Goal: Task Accomplishment & Management: Manage account settings

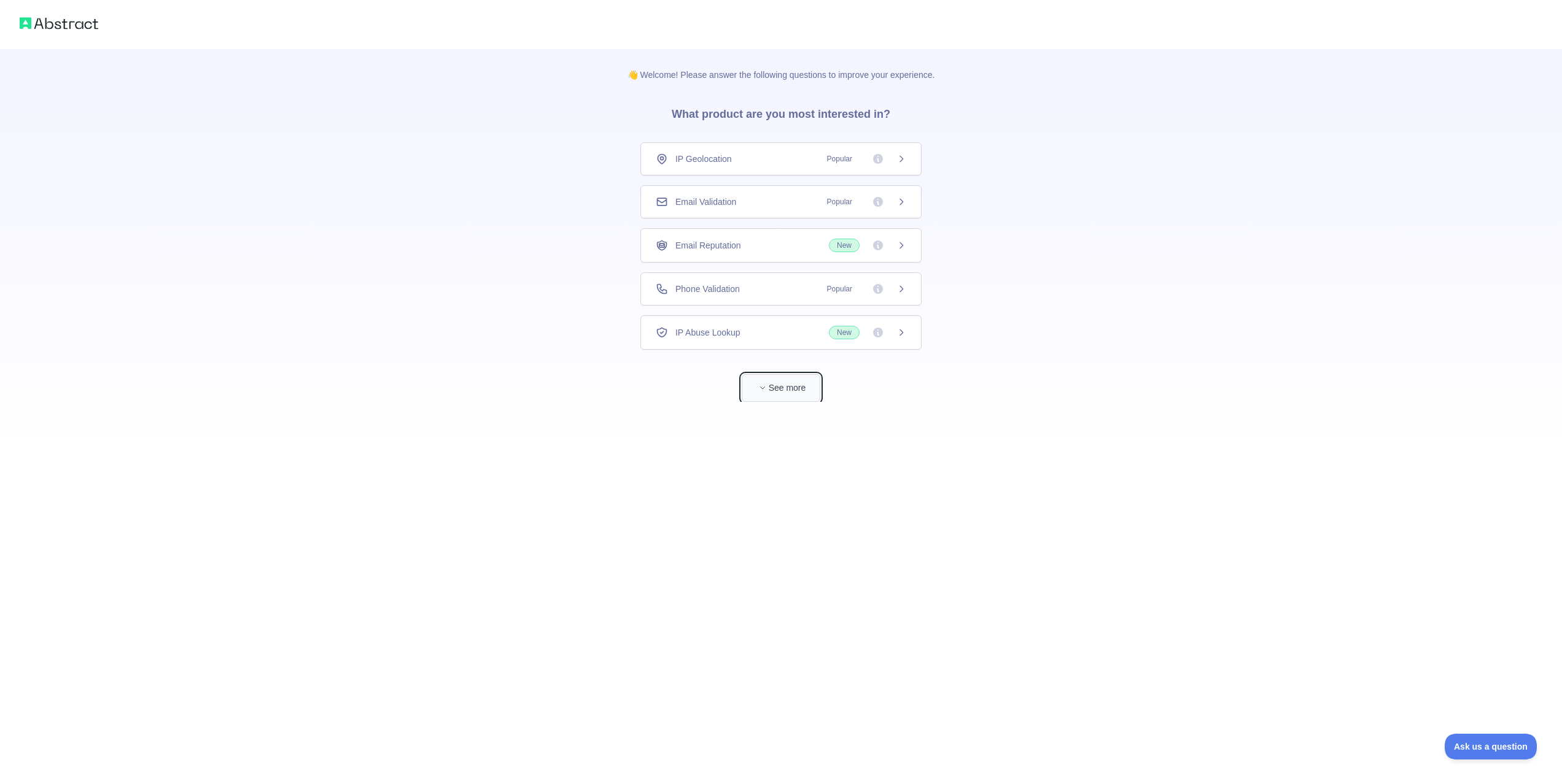
click at [781, 389] on button "See more" at bounding box center [781, 388] width 79 height 28
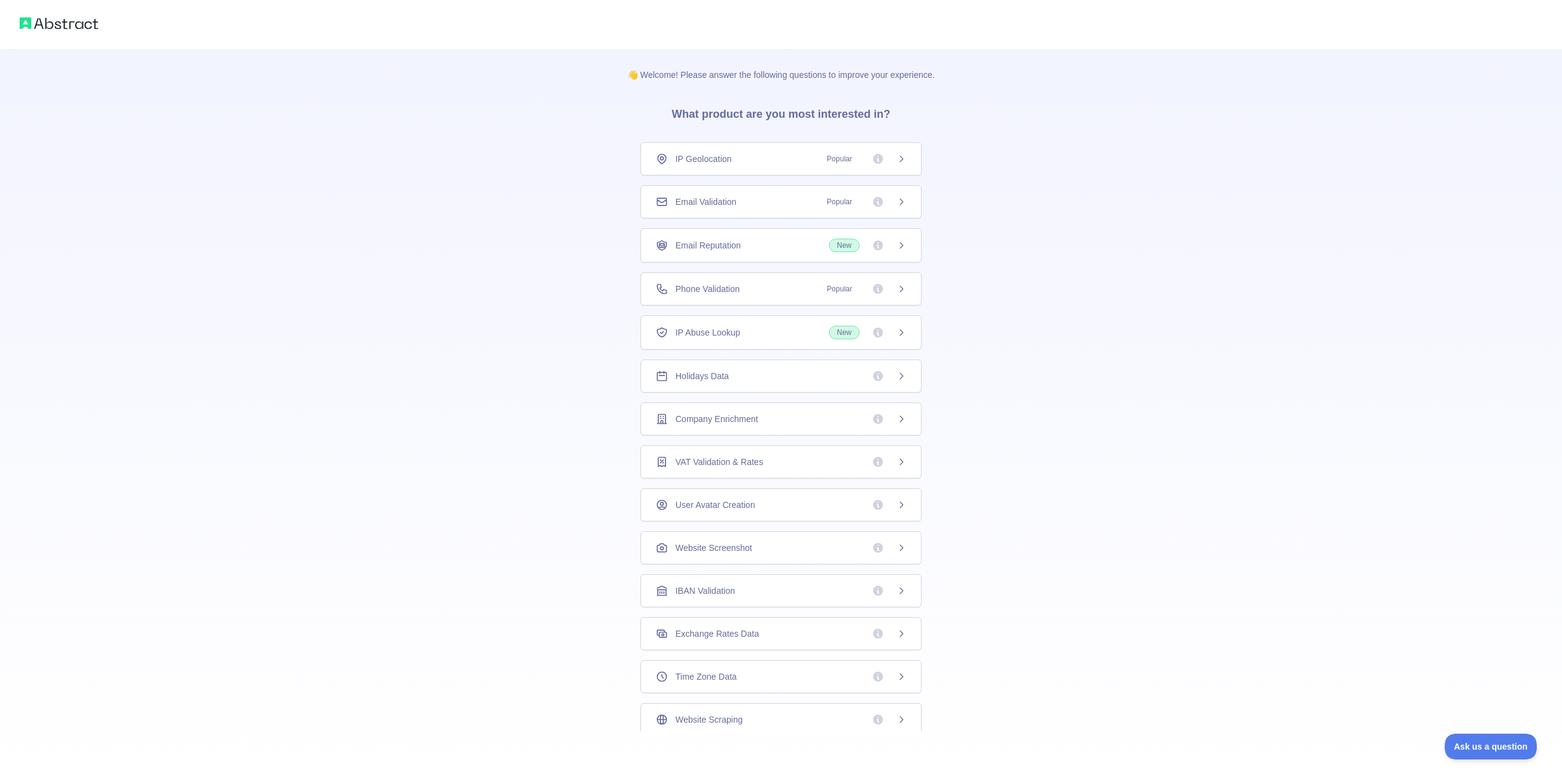
click at [905, 330] on icon at bounding box center [901, 332] width 10 height 10
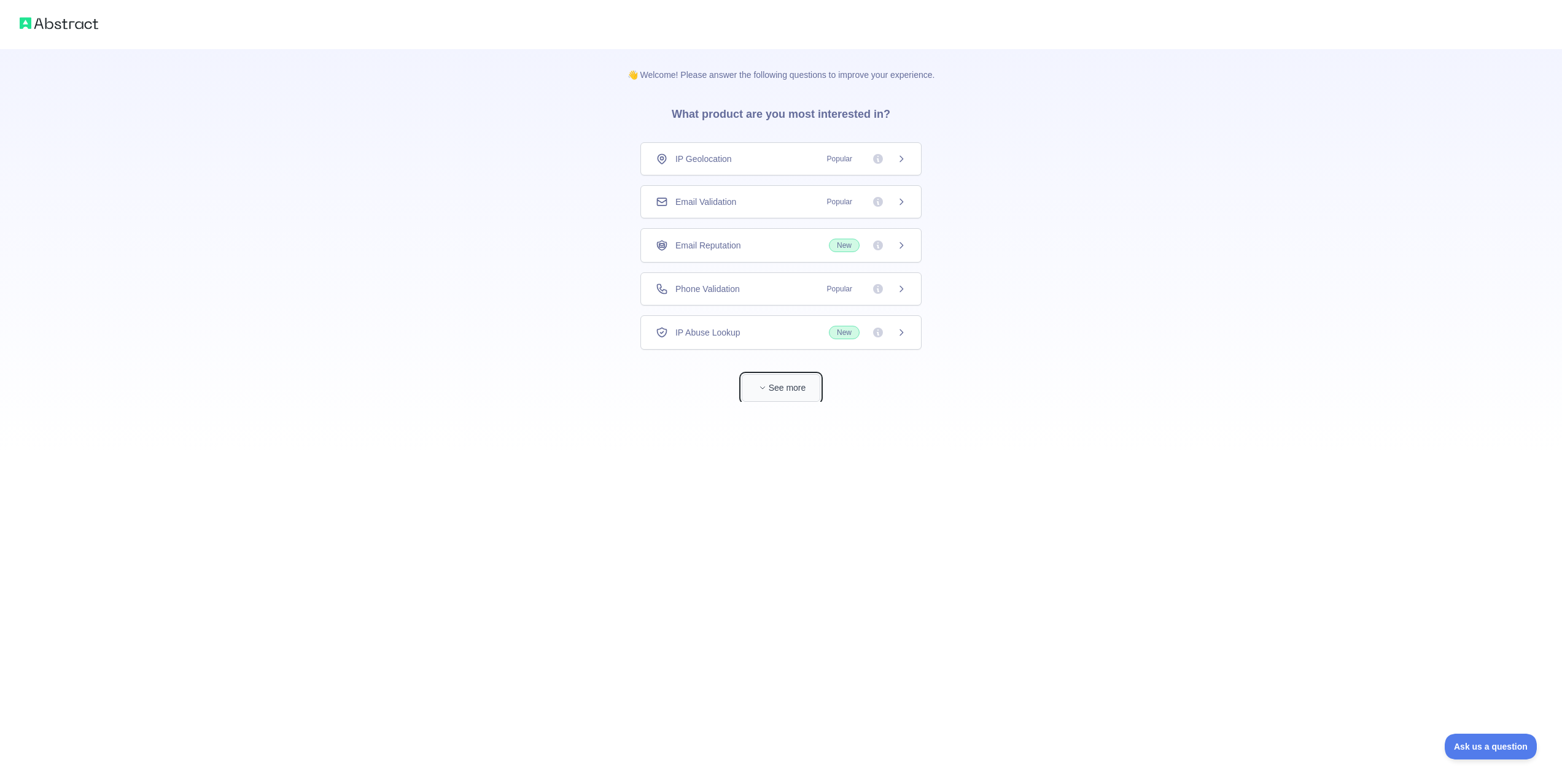
click at [781, 380] on button "See more" at bounding box center [781, 388] width 79 height 28
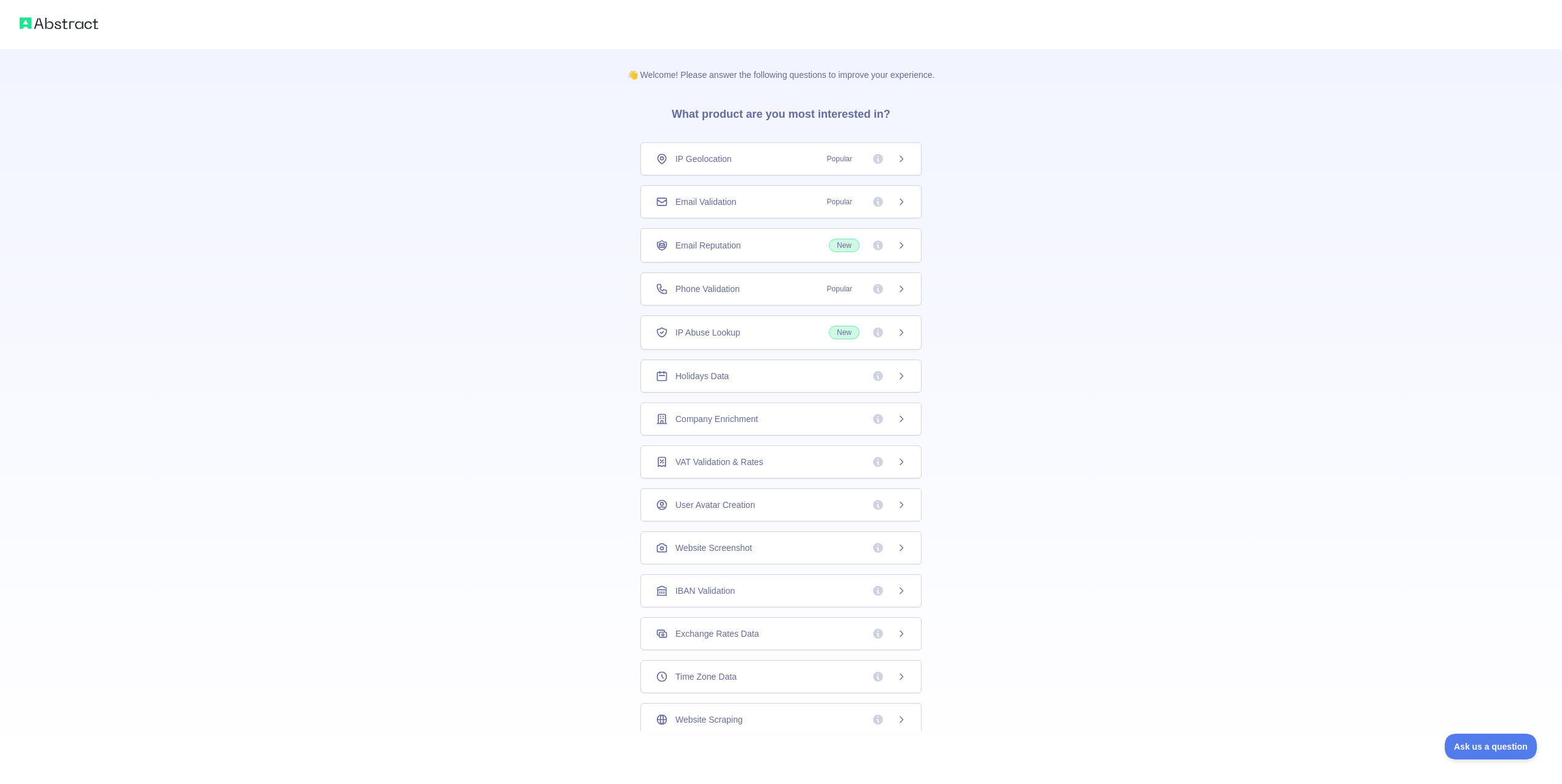
click at [908, 247] on div "Email Reputation New" at bounding box center [781, 245] width 281 height 34
click at [791, 246] on div "Email Reputation New" at bounding box center [781, 246] width 250 height 14
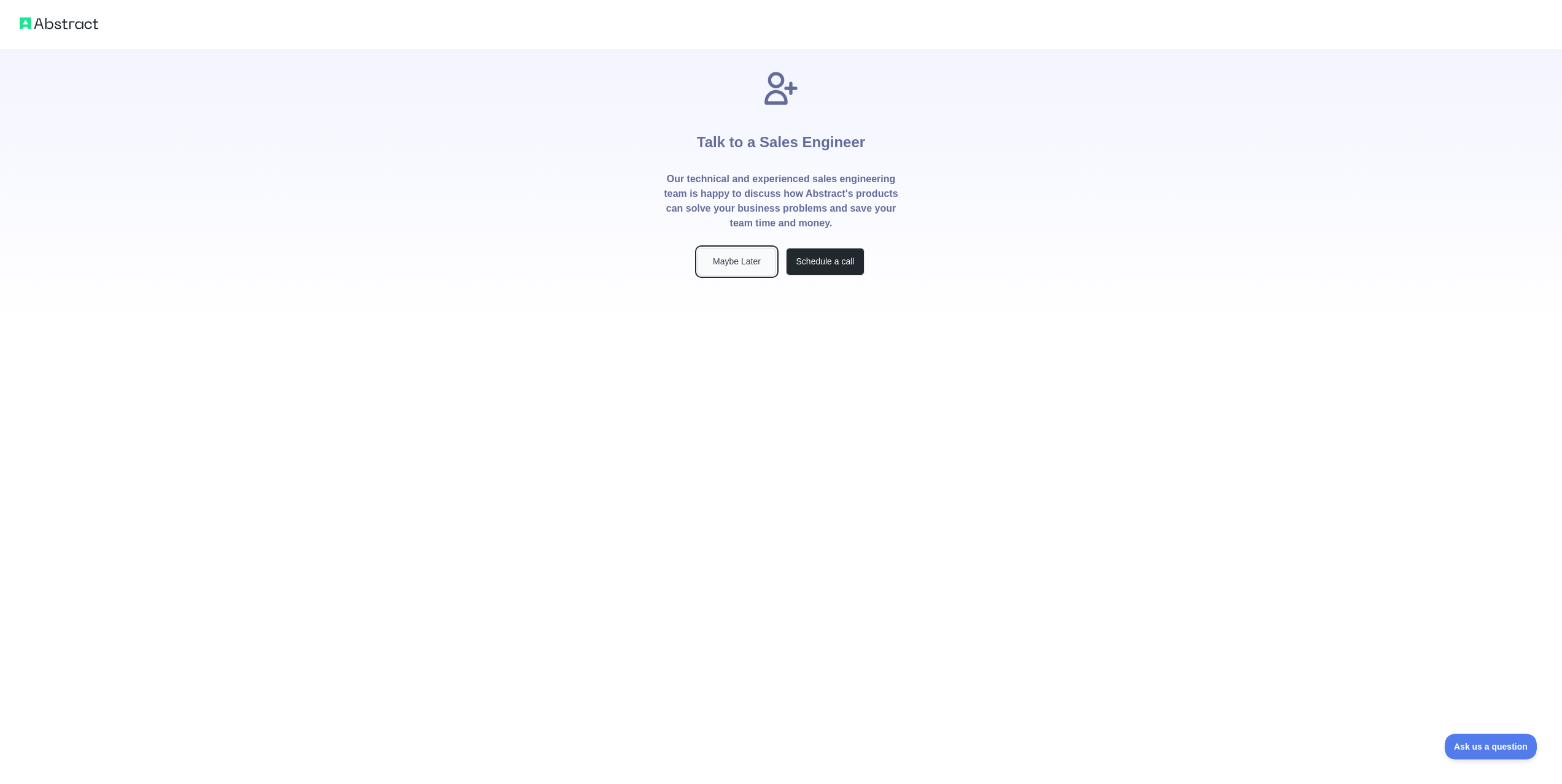
click at [719, 256] on button "Maybe Later" at bounding box center [736, 262] width 79 height 28
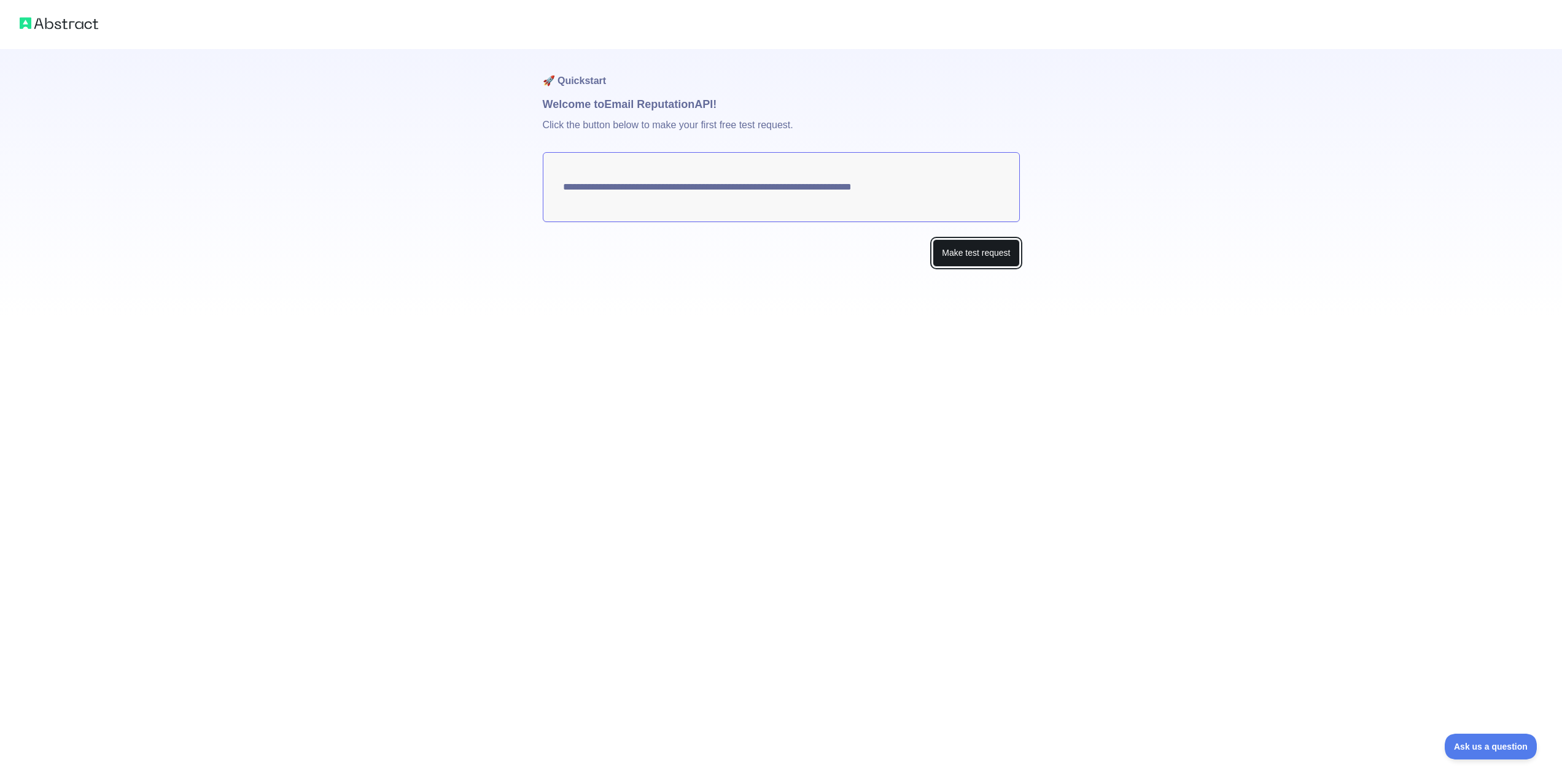
click at [1004, 259] on button "Make test request" at bounding box center [976, 253] width 86 height 28
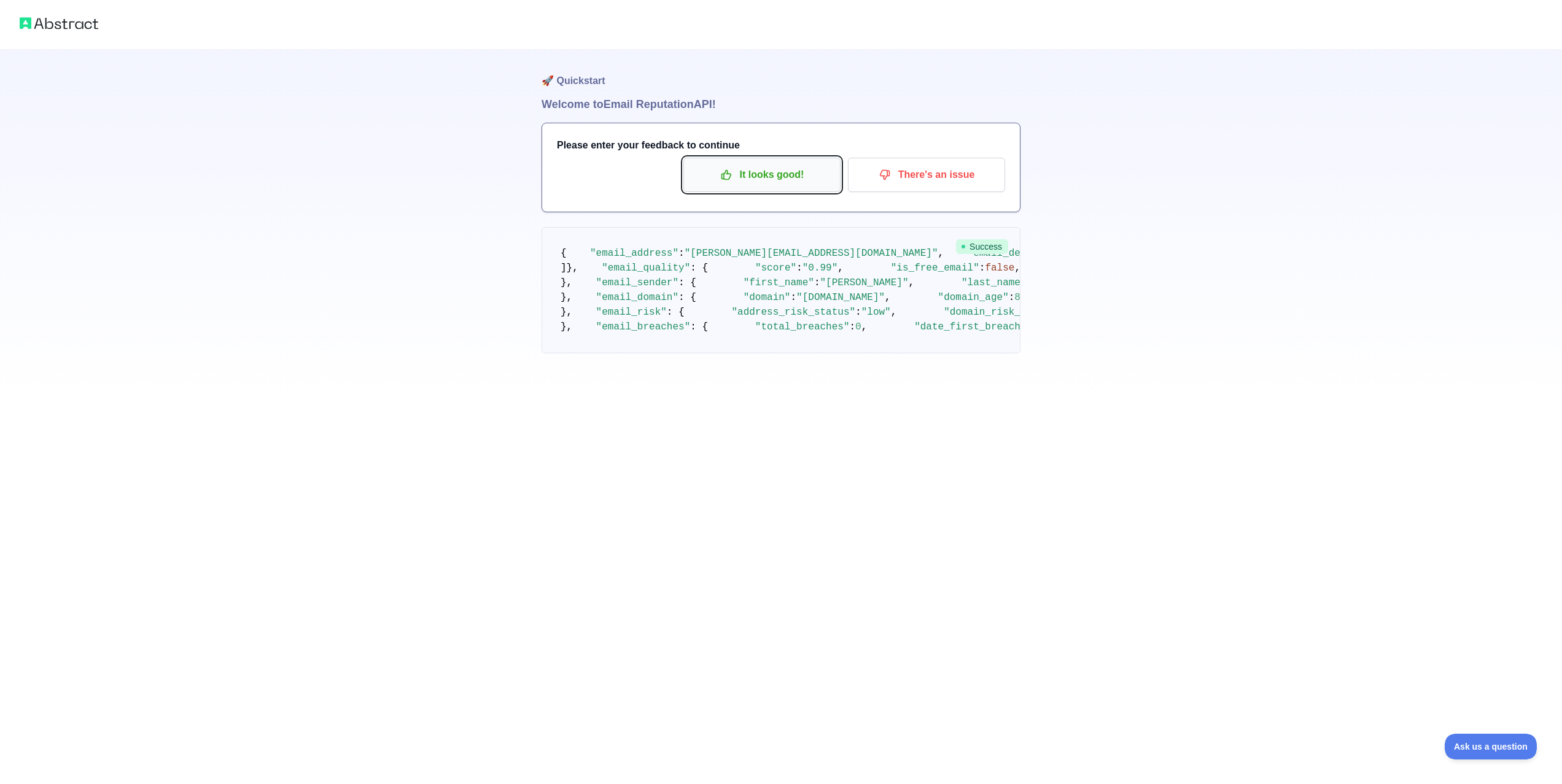
click at [797, 181] on p "It looks good!" at bounding box center [761, 174] width 139 height 21
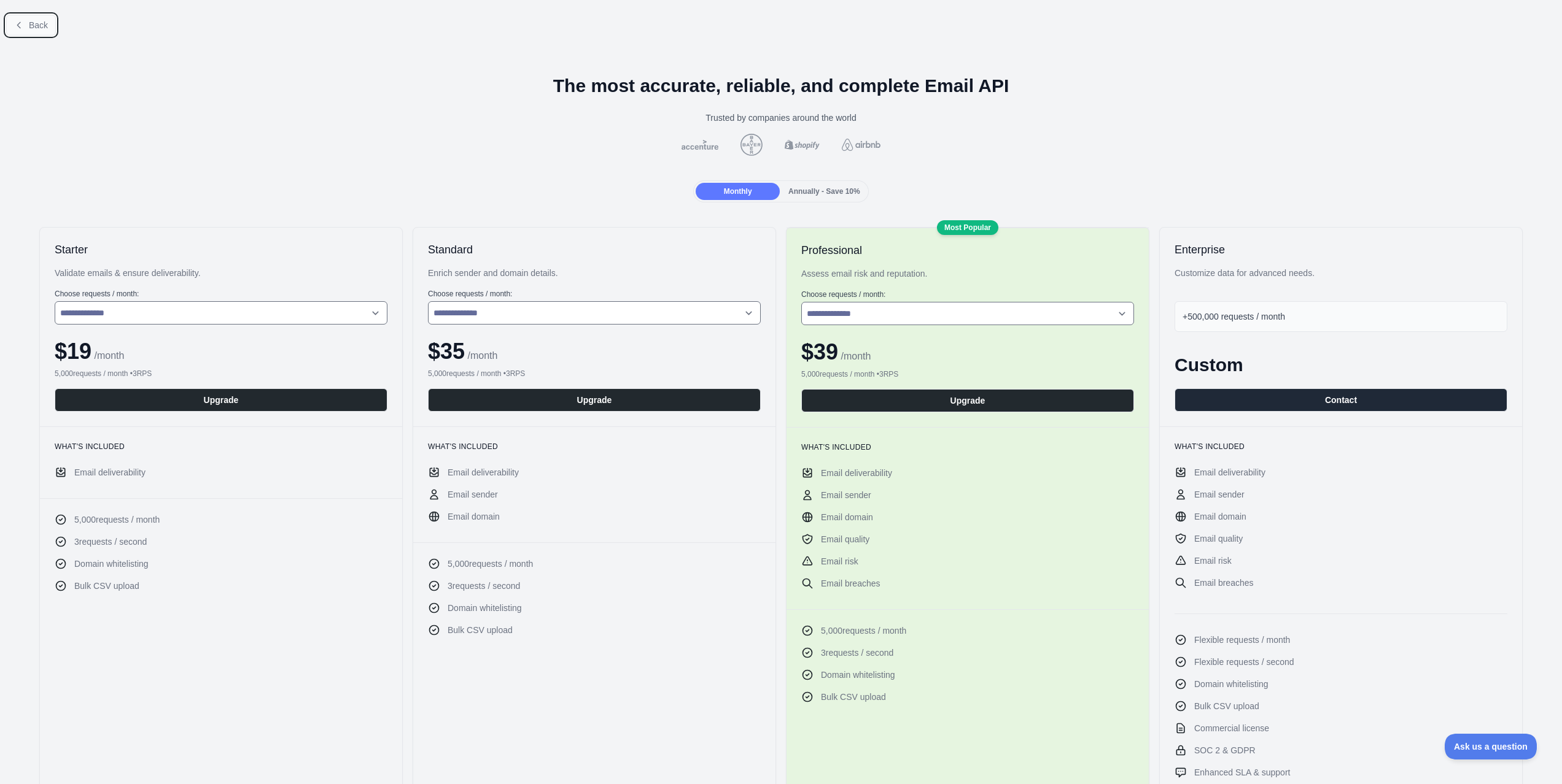
click at [31, 24] on span "Back" at bounding box center [38, 24] width 19 height 10
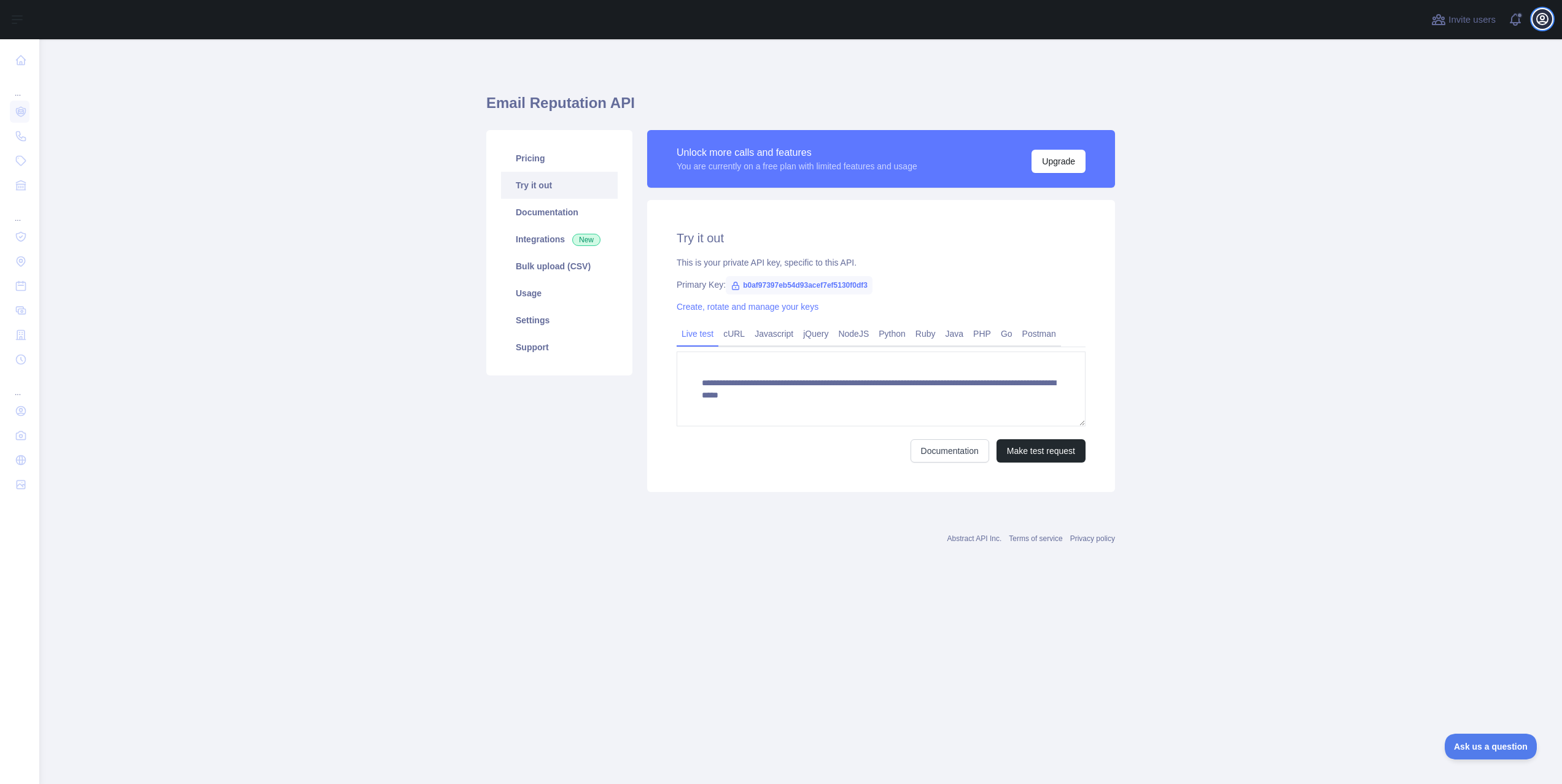
click at [1542, 26] on icon "button" at bounding box center [1541, 18] width 15 height 15
click at [745, 329] on link "cURL" at bounding box center [734, 334] width 31 height 20
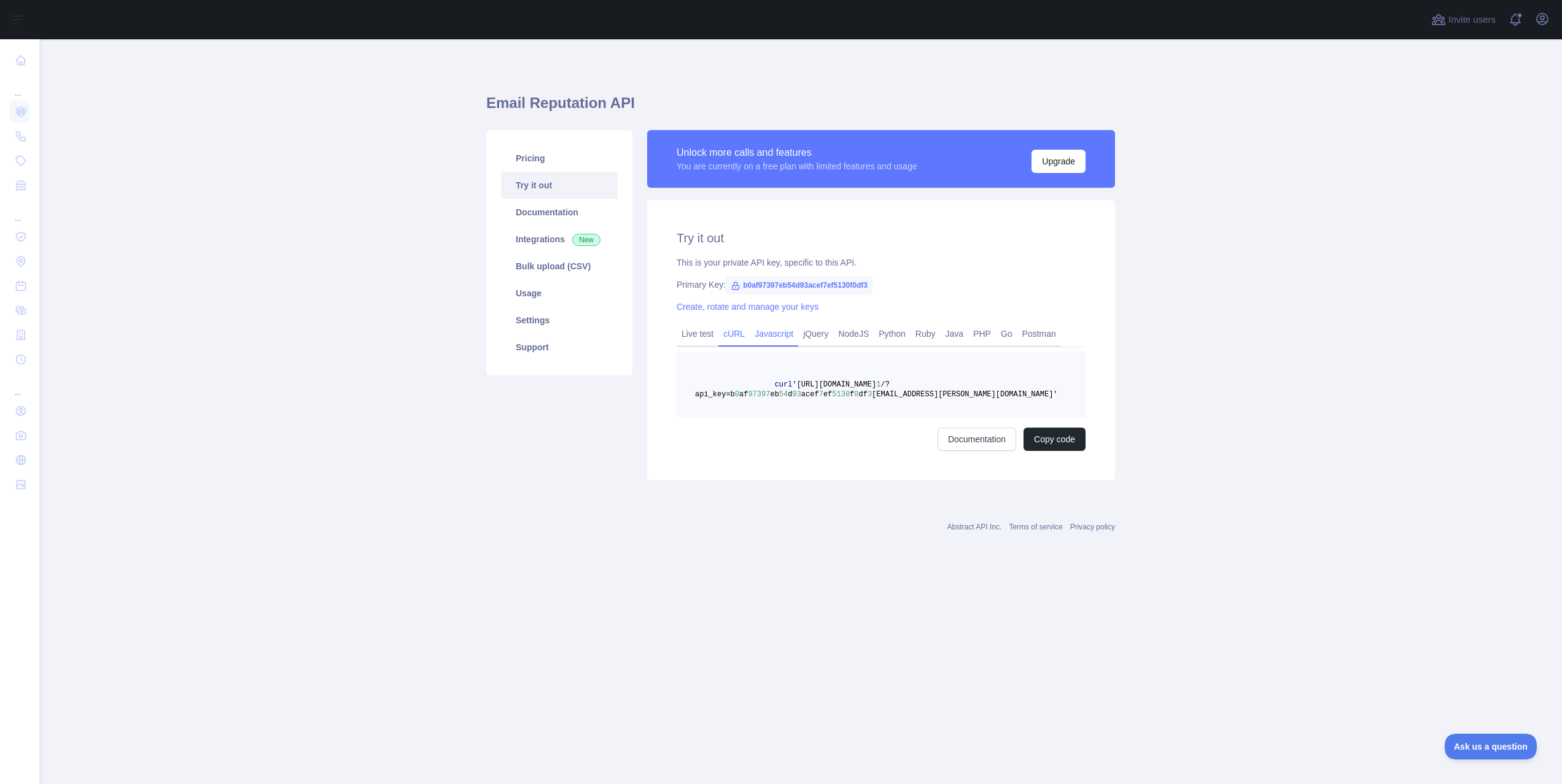
click at [791, 337] on link "Javascript" at bounding box center [773, 334] width 48 height 20
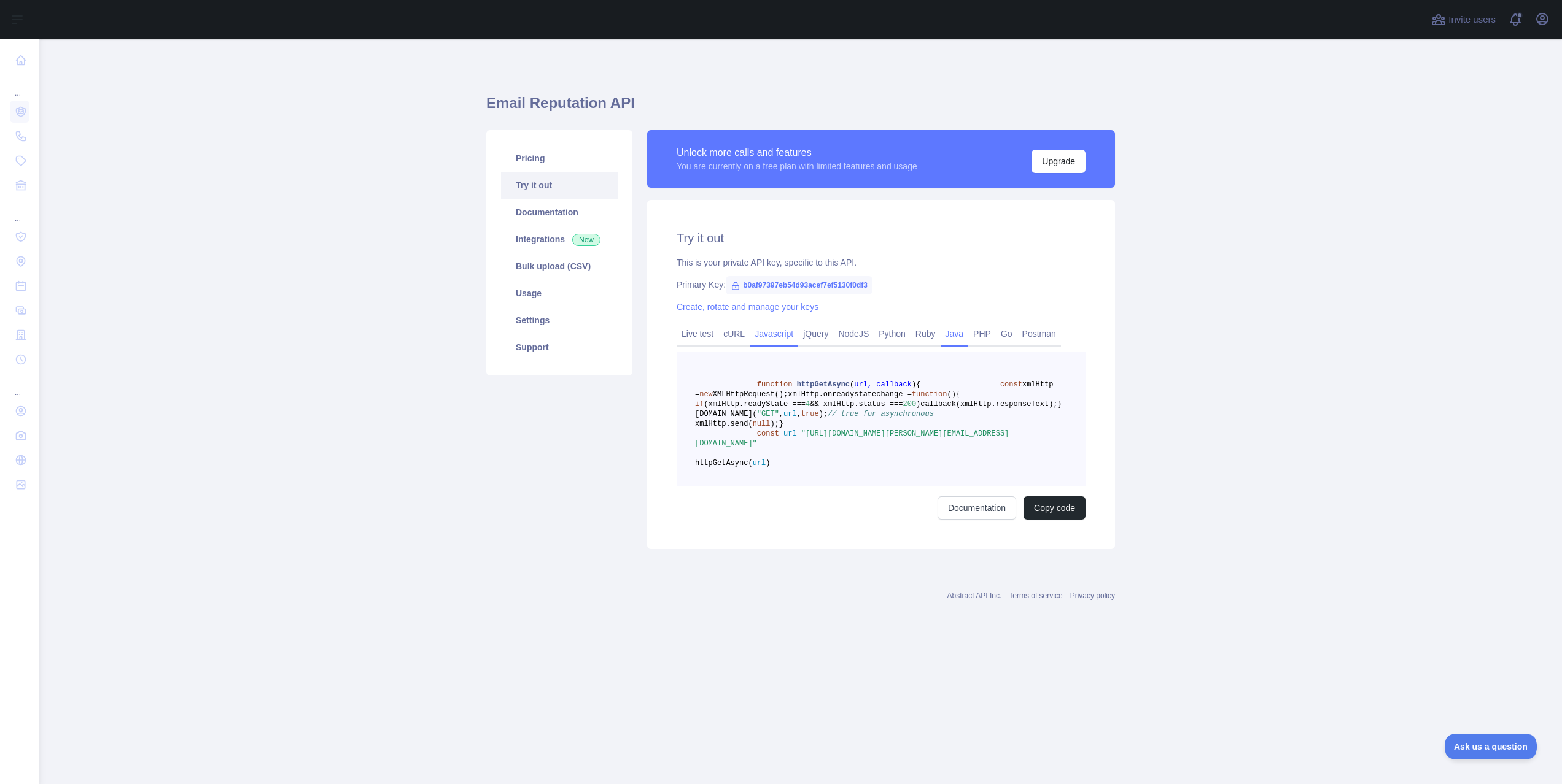
click at [967, 340] on link "Java" at bounding box center [954, 334] width 28 height 20
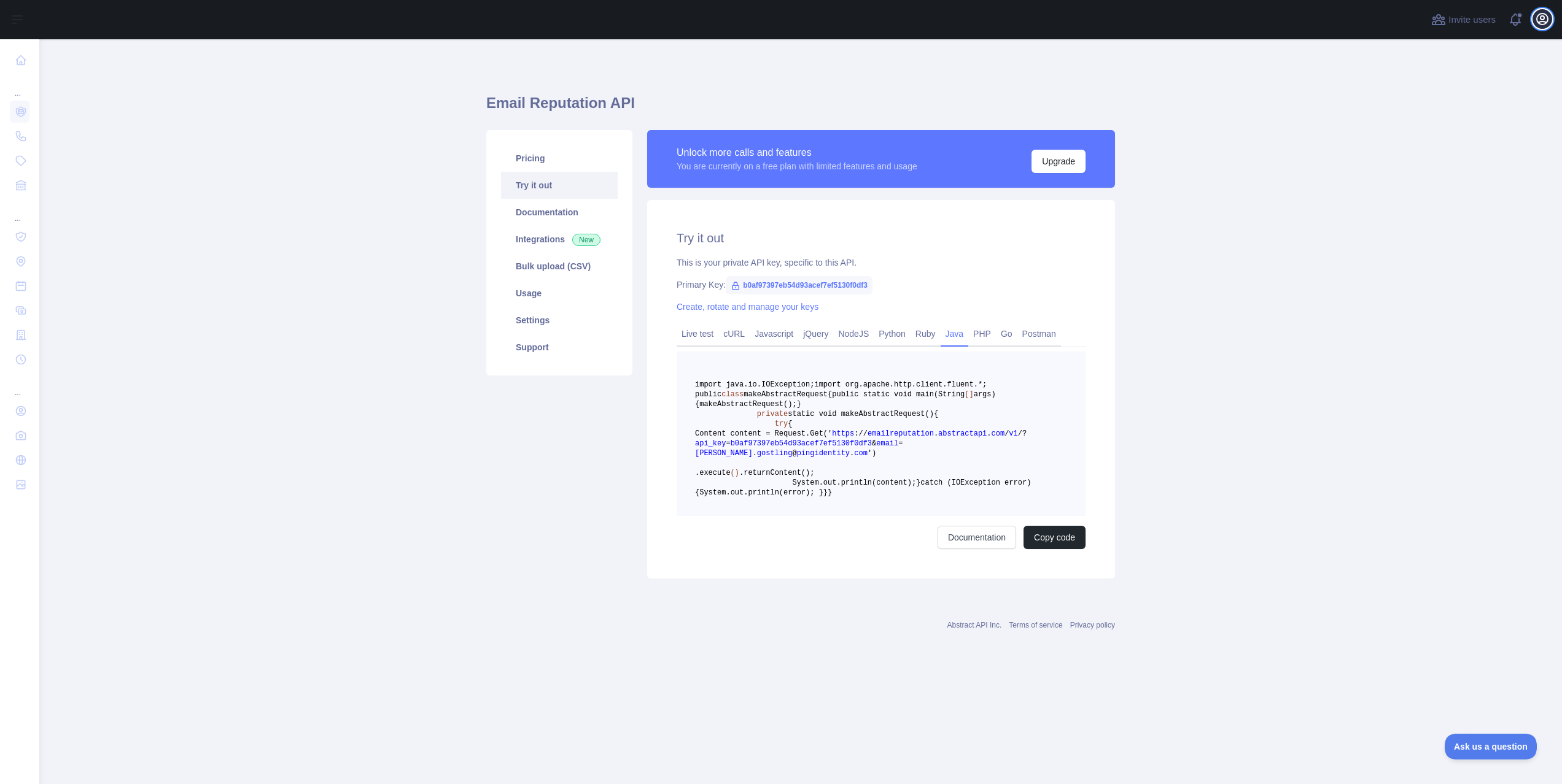
click at [1545, 18] on icon "button" at bounding box center [1541, 18] width 15 height 15
click at [1465, 89] on link "Account settings" at bounding box center [1483, 89] width 138 height 22
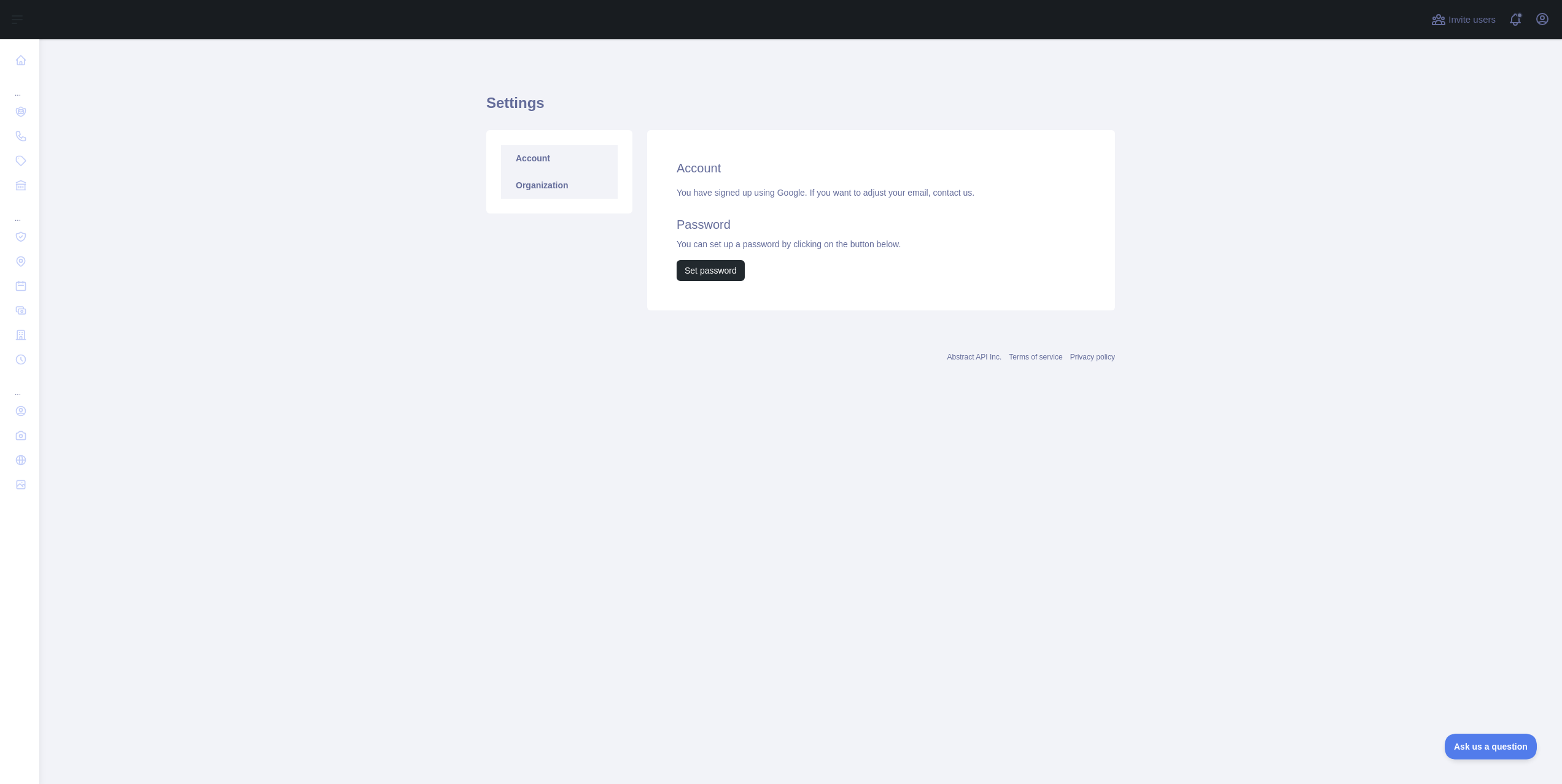
click at [541, 187] on link "Organization" at bounding box center [559, 185] width 116 height 27
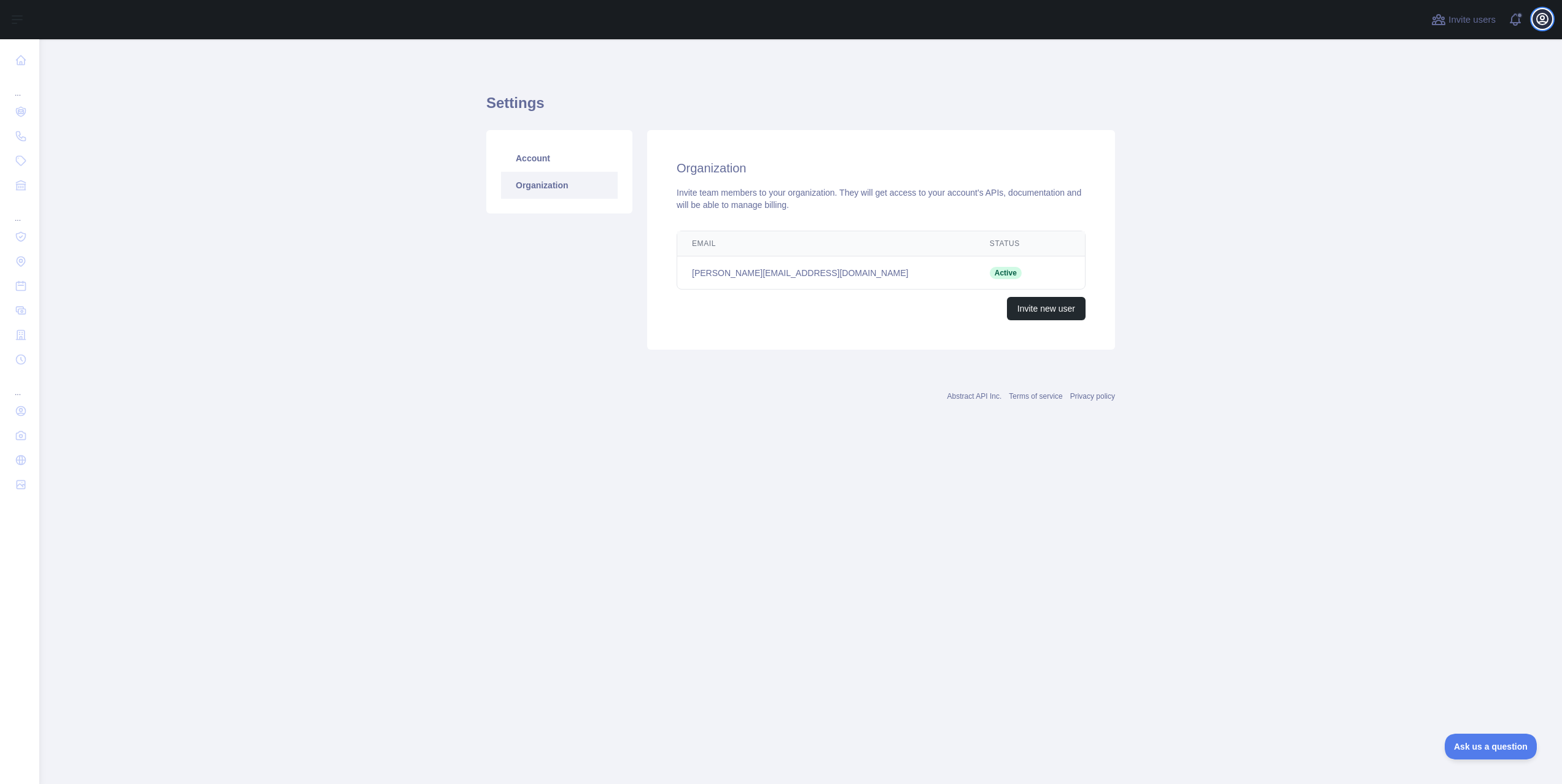
click at [1545, 23] on icon "button" at bounding box center [1542, 19] width 11 height 11
click at [204, 436] on main "Settings Account Organization Organization Invite team members to your organiza…" at bounding box center [800, 412] width 1522 height 745
click at [1544, 23] on icon "button" at bounding box center [1542, 19] width 11 height 11
click at [1460, 96] on link "Account settings" at bounding box center [1483, 89] width 138 height 22
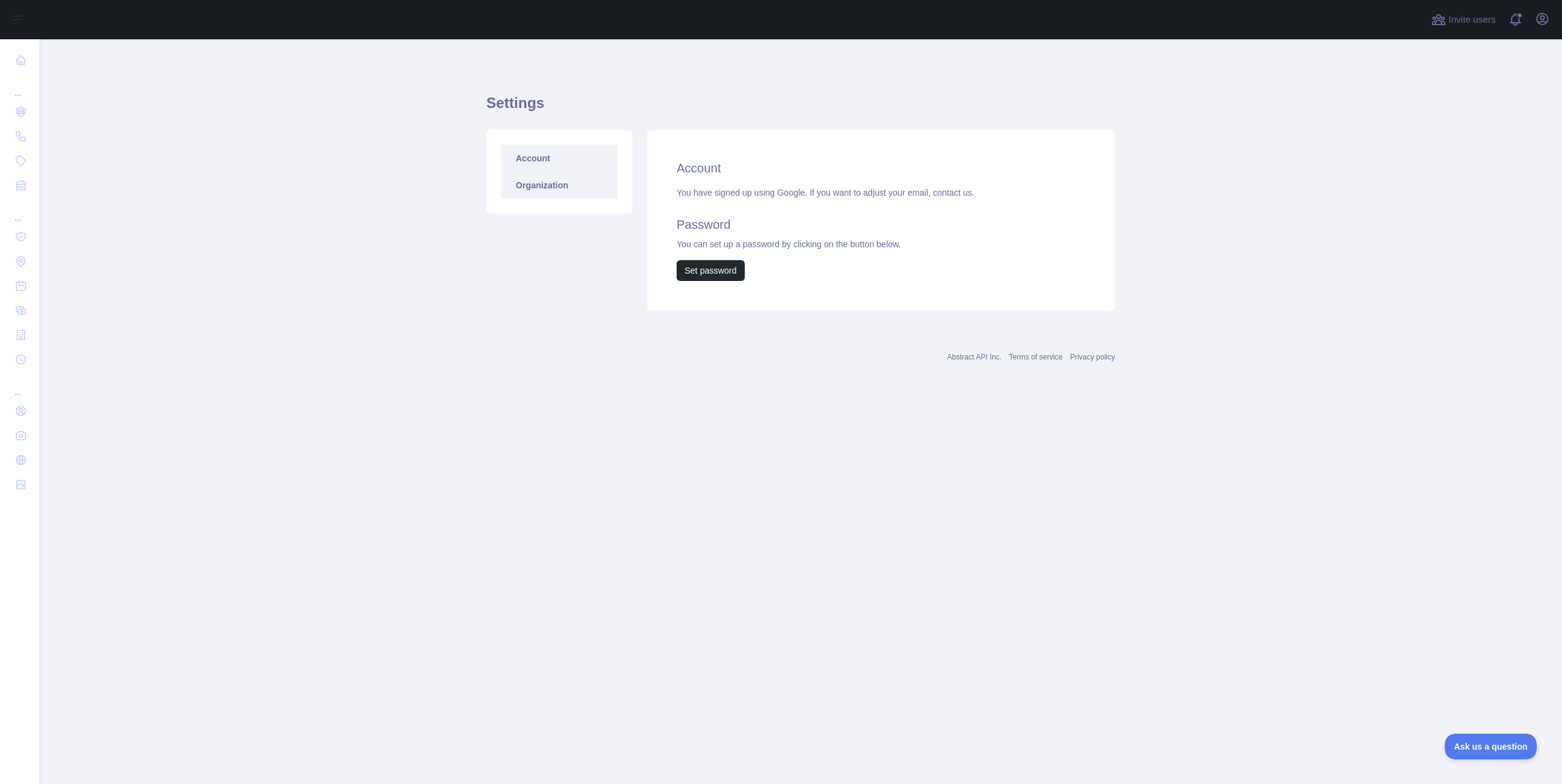
click at [554, 196] on link "Organization" at bounding box center [559, 185] width 116 height 27
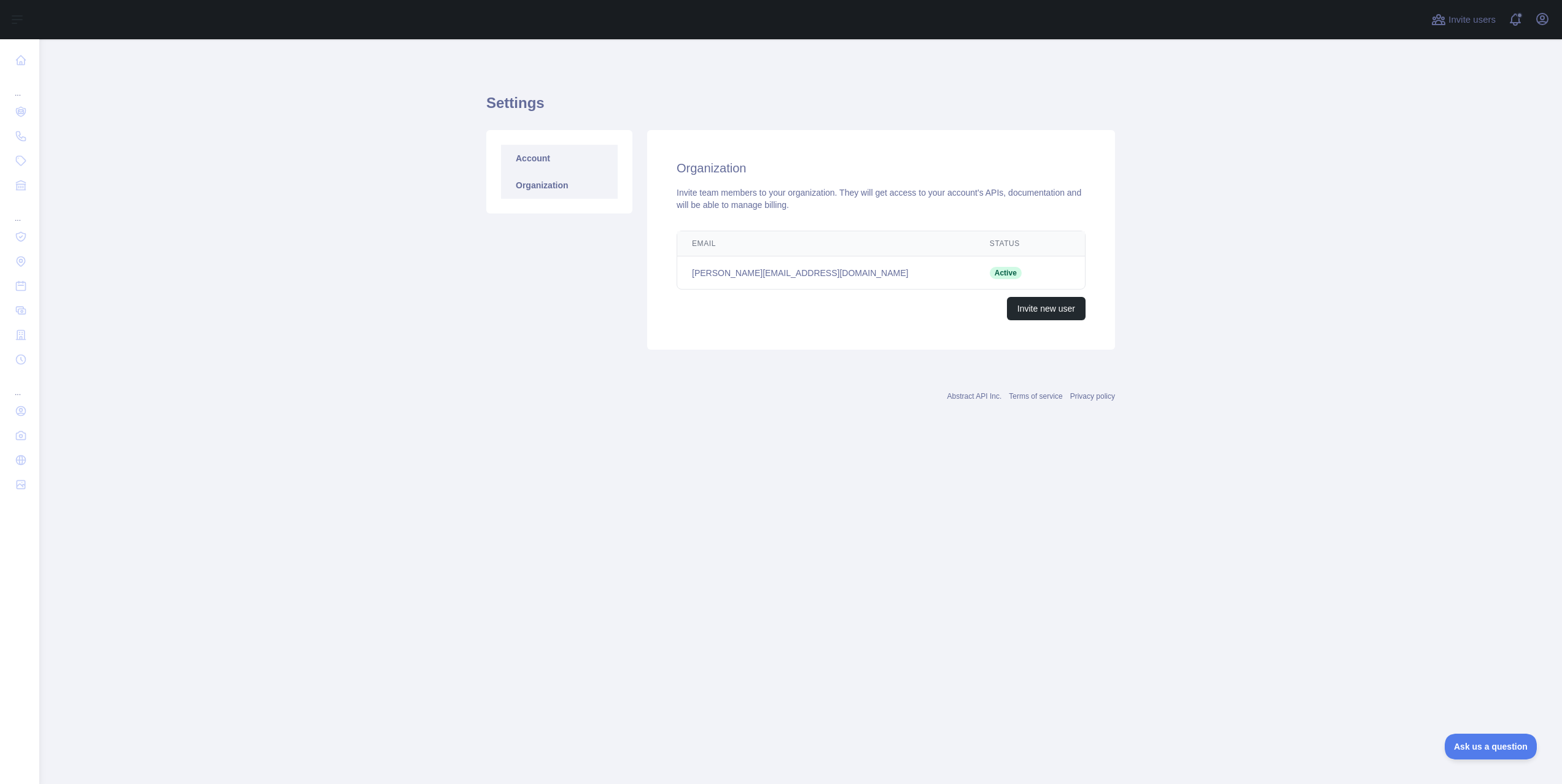
click at [543, 162] on link "Account" at bounding box center [559, 158] width 116 height 27
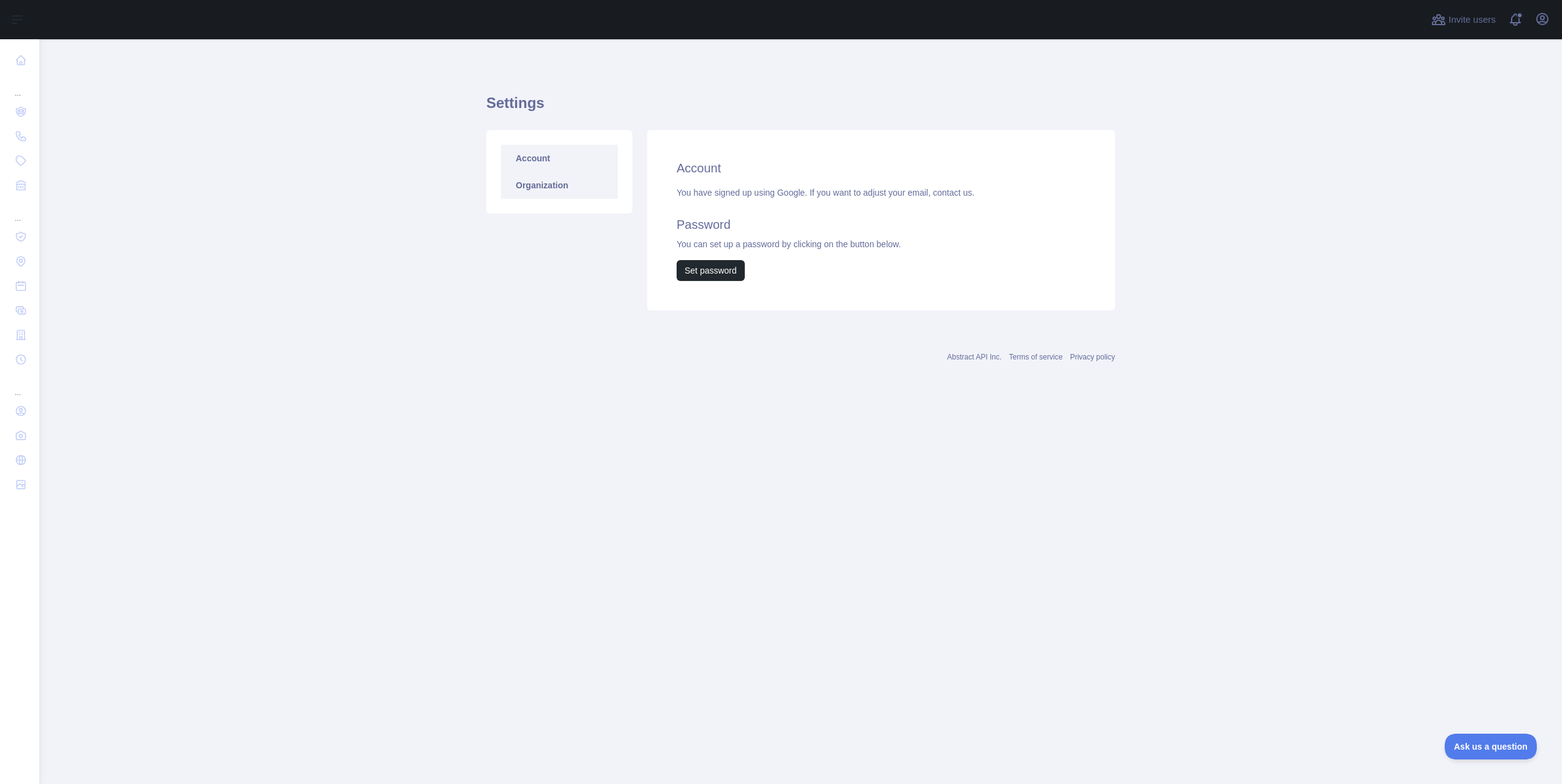
click at [541, 190] on link "Organization" at bounding box center [559, 185] width 116 height 27
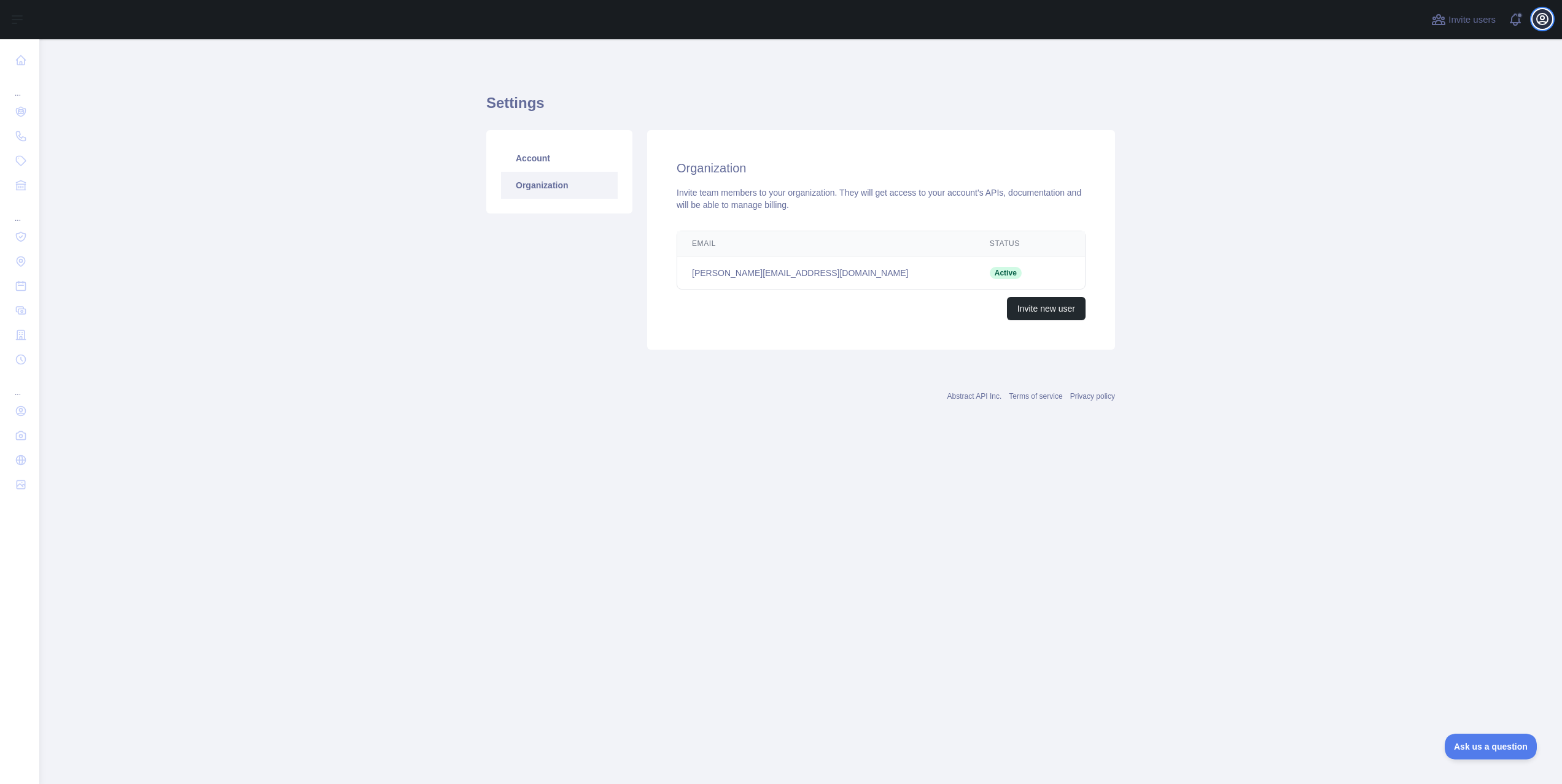
click at [1546, 21] on icon "button" at bounding box center [1541, 18] width 15 height 15
click at [1463, 110] on link "Organization" at bounding box center [1483, 111] width 138 height 22
click at [1544, 21] on icon "button" at bounding box center [1541, 18] width 15 height 15
click at [1448, 133] on button "Billing" at bounding box center [1483, 133] width 138 height 22
click at [1541, 14] on icon "button" at bounding box center [1541, 18] width 15 height 15
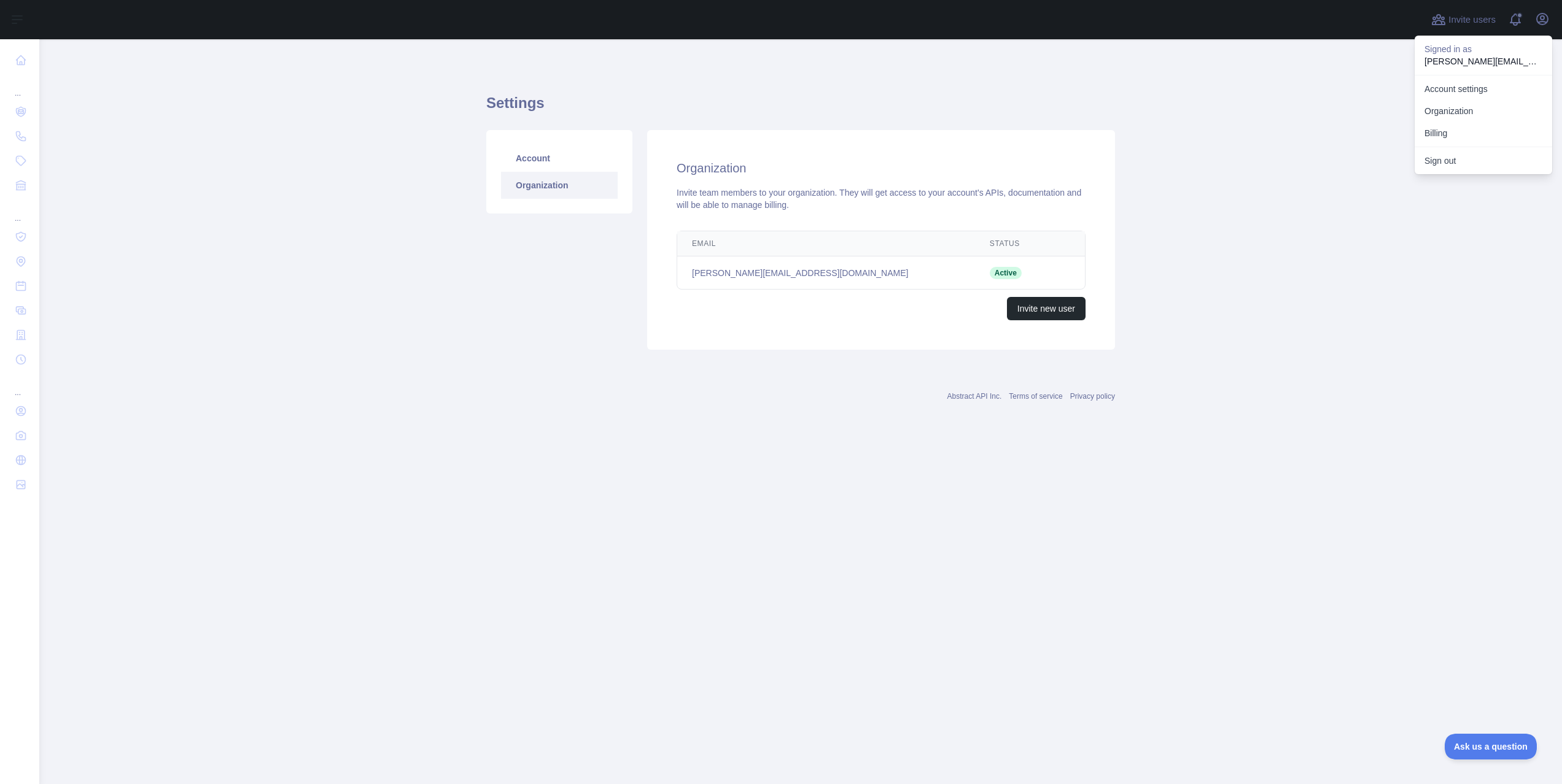
click at [1265, 233] on main "Settings Account Organization Organization Invite team members to your organiza…" at bounding box center [800, 412] width 1522 height 745
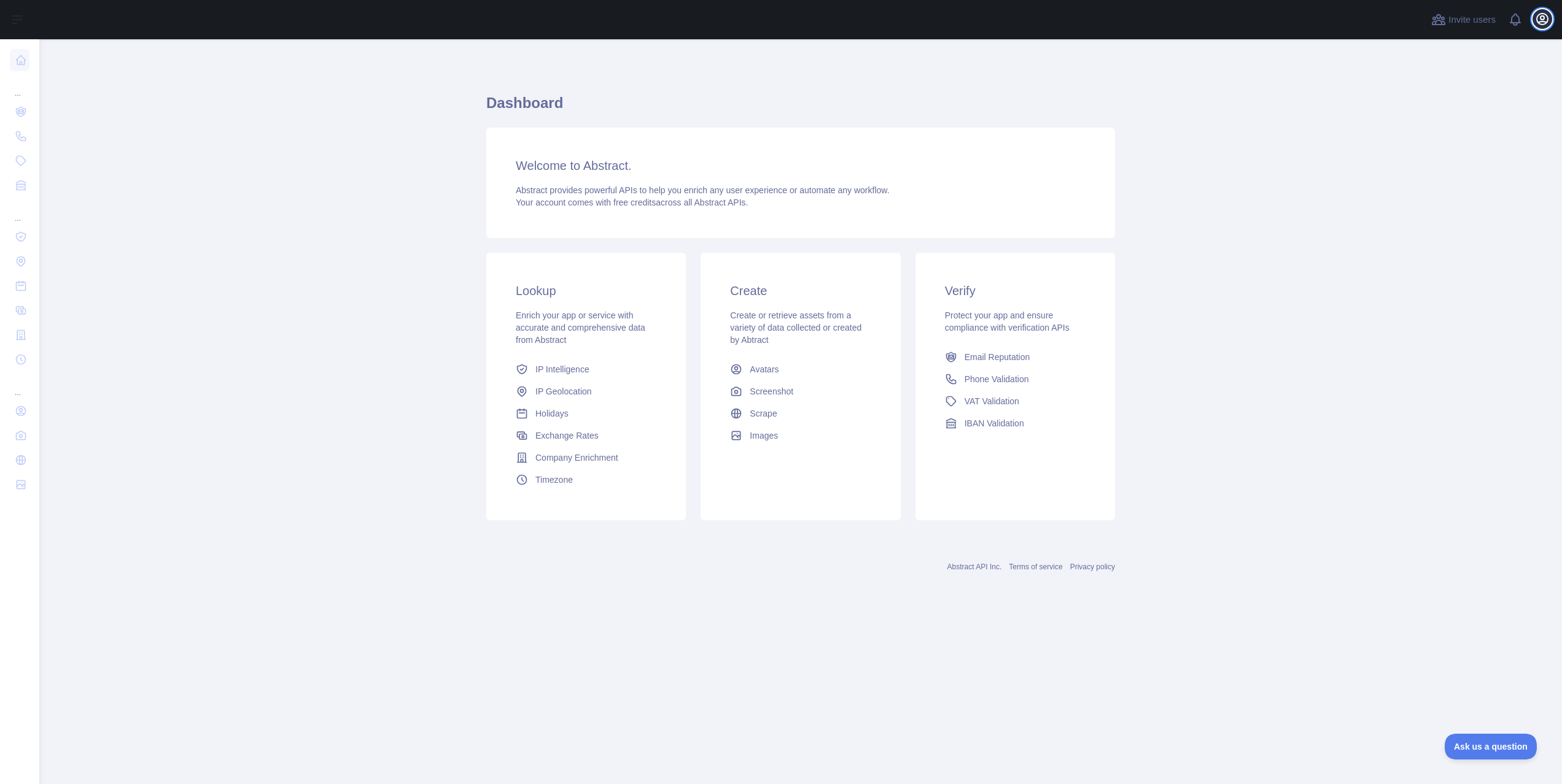
click at [1551, 22] on button "Open user menu" at bounding box center [1542, 19] width 20 height 20
click at [1516, 18] on span at bounding box center [1520, 19] width 24 height 39
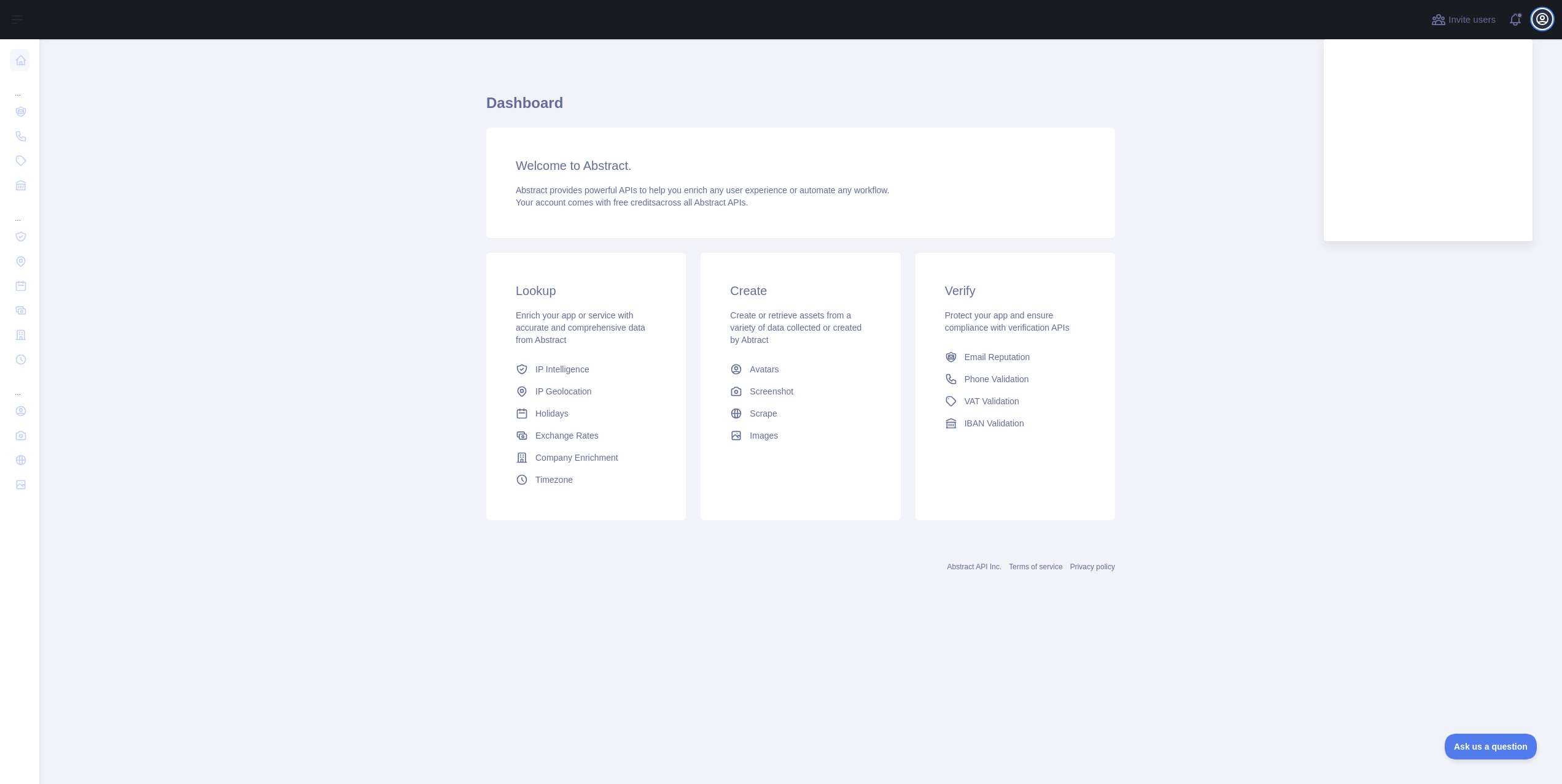
click at [1547, 24] on icon "button" at bounding box center [1541, 18] width 15 height 15
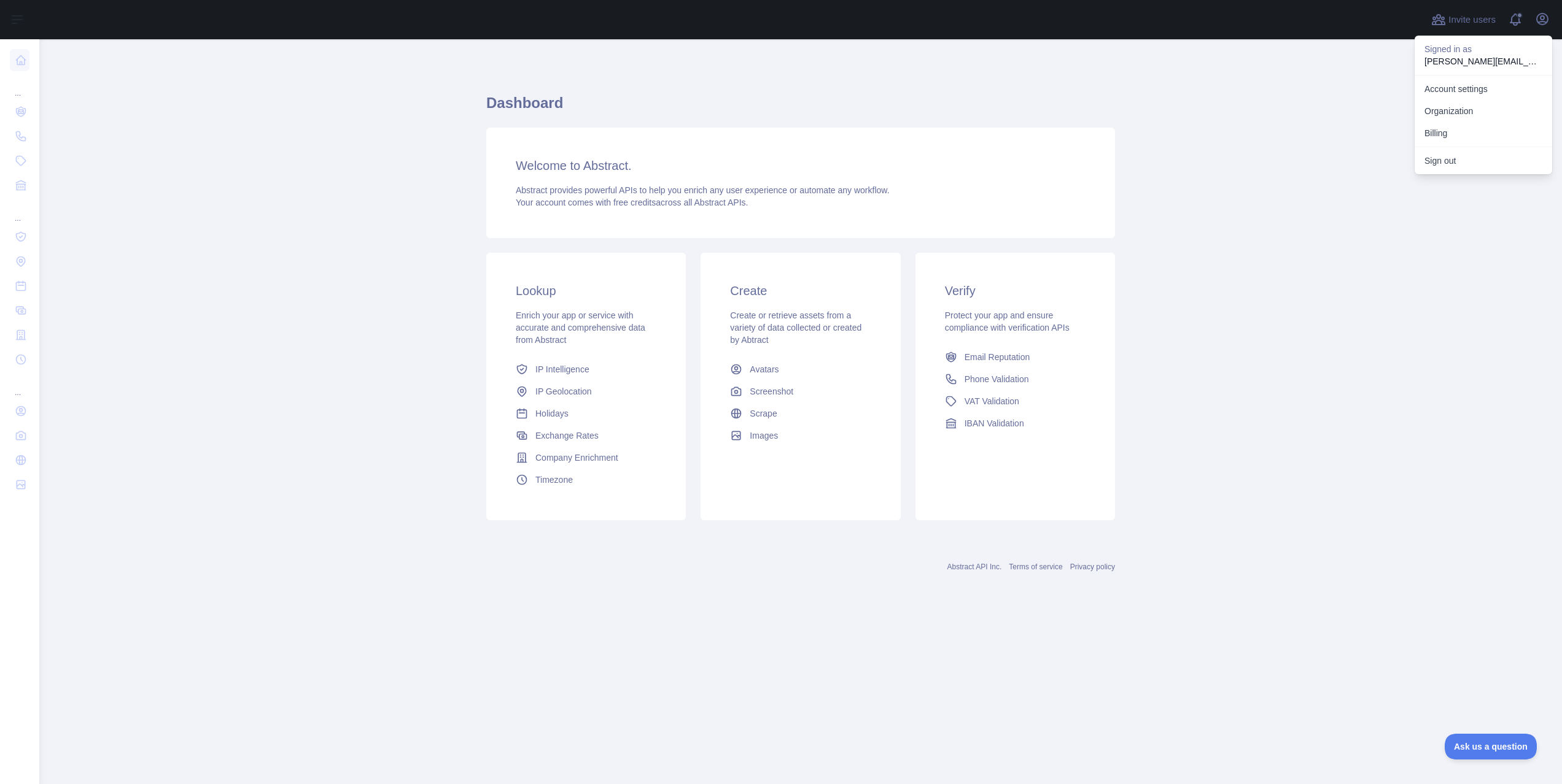
click at [1473, 50] on p "Signed in as" at bounding box center [1483, 49] width 118 height 12
click at [1513, 20] on span at bounding box center [1520, 19] width 24 height 39
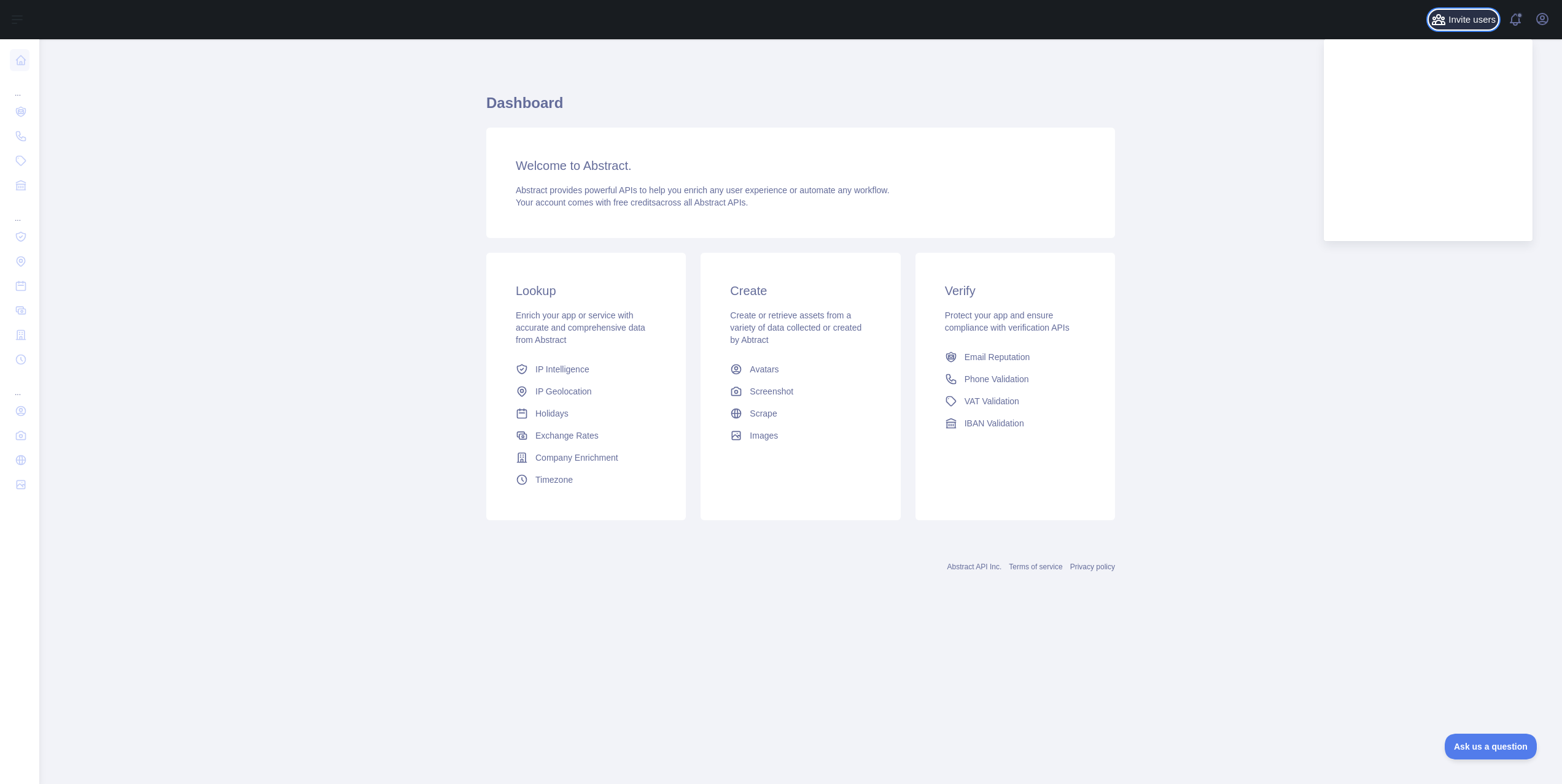
click at [1449, 21] on span "Invite users" at bounding box center [1472, 20] width 47 height 14
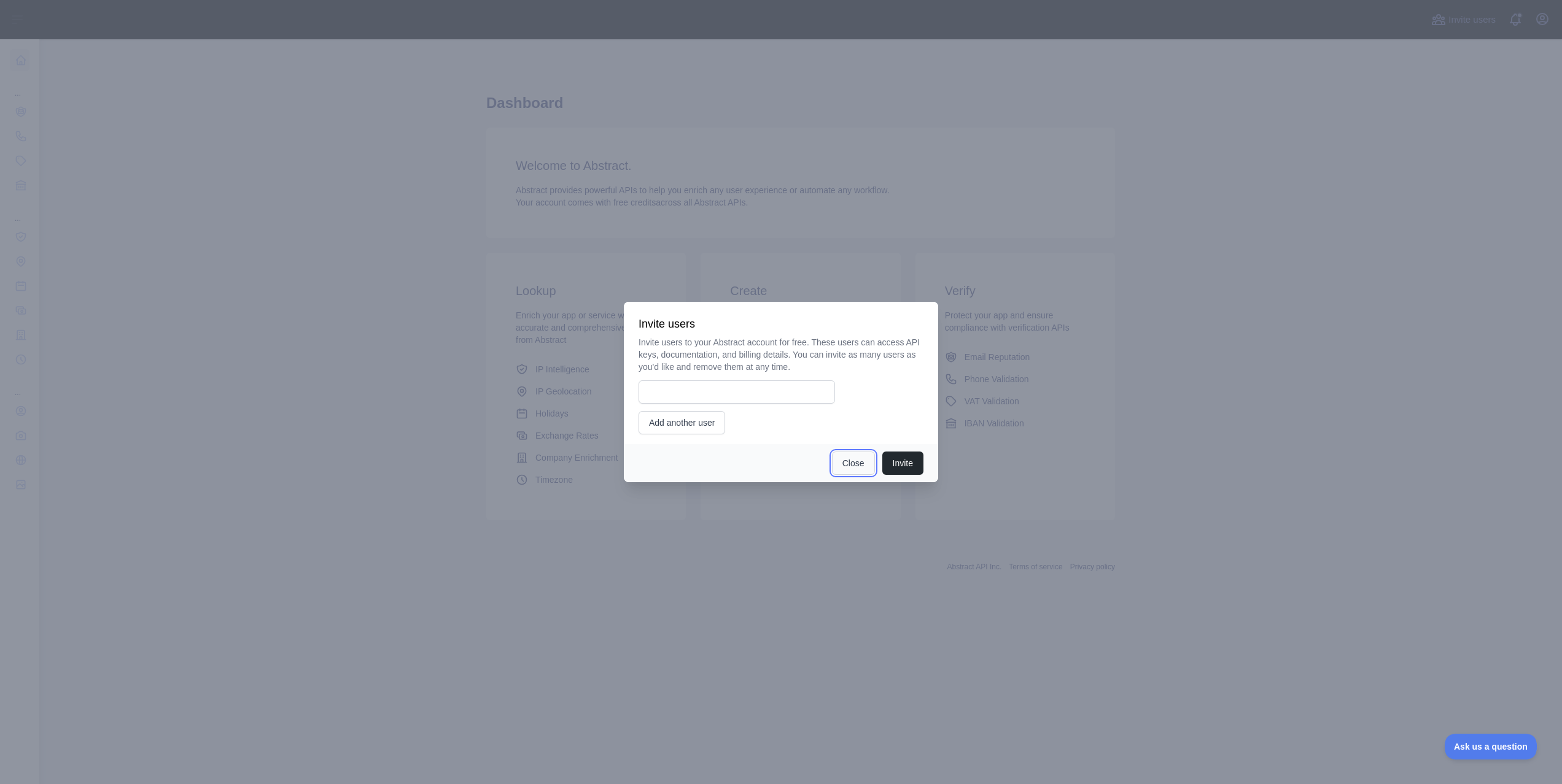
click at [852, 464] on button "Close" at bounding box center [853, 463] width 43 height 23
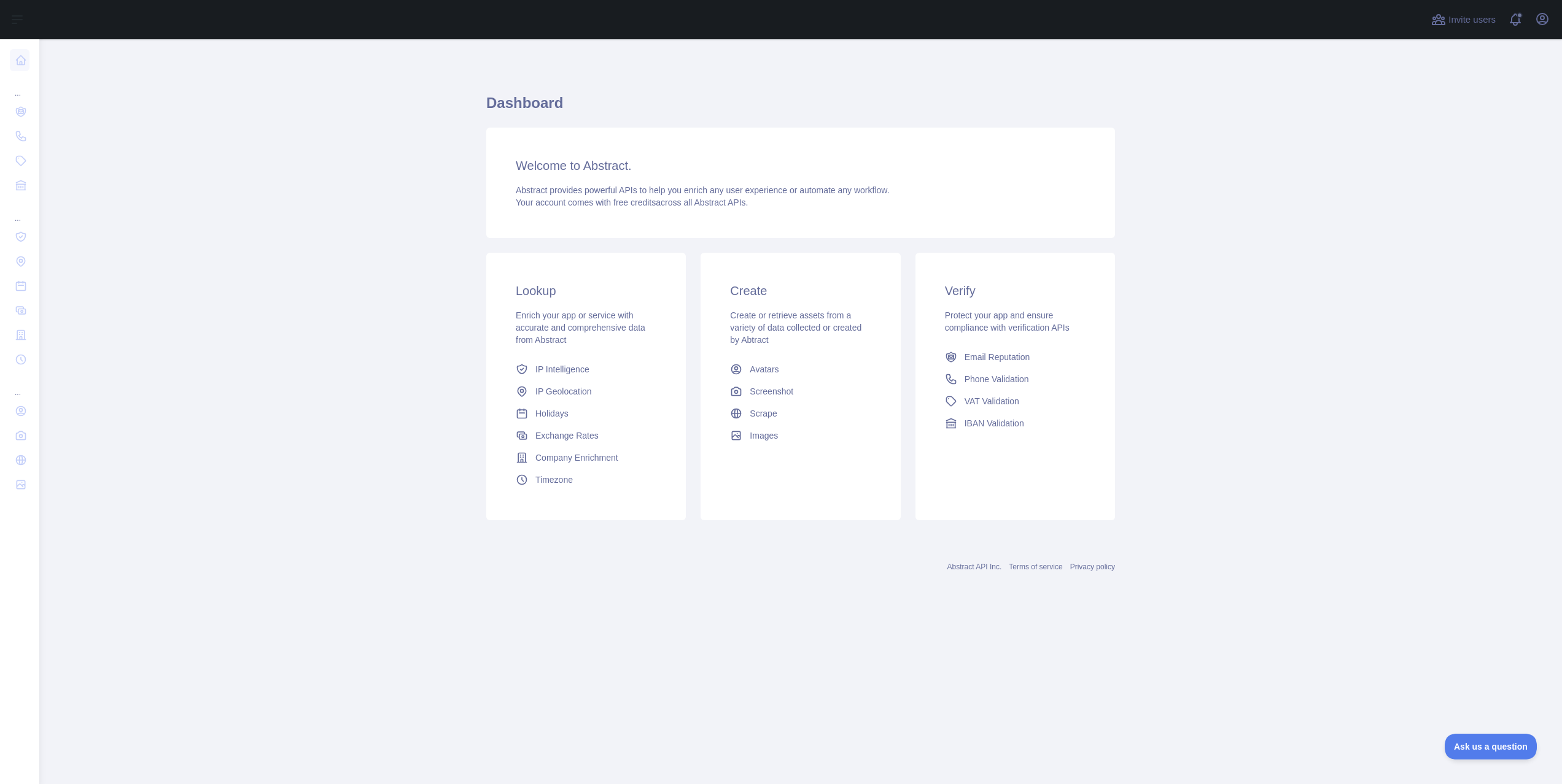
click at [1555, 17] on div "Invite users View notifications Open user menu" at bounding box center [800, 19] width 1522 height 39
click at [1541, 18] on icon "button" at bounding box center [1541, 18] width 15 height 15
click at [1458, 92] on link "Account settings" at bounding box center [1483, 89] width 138 height 22
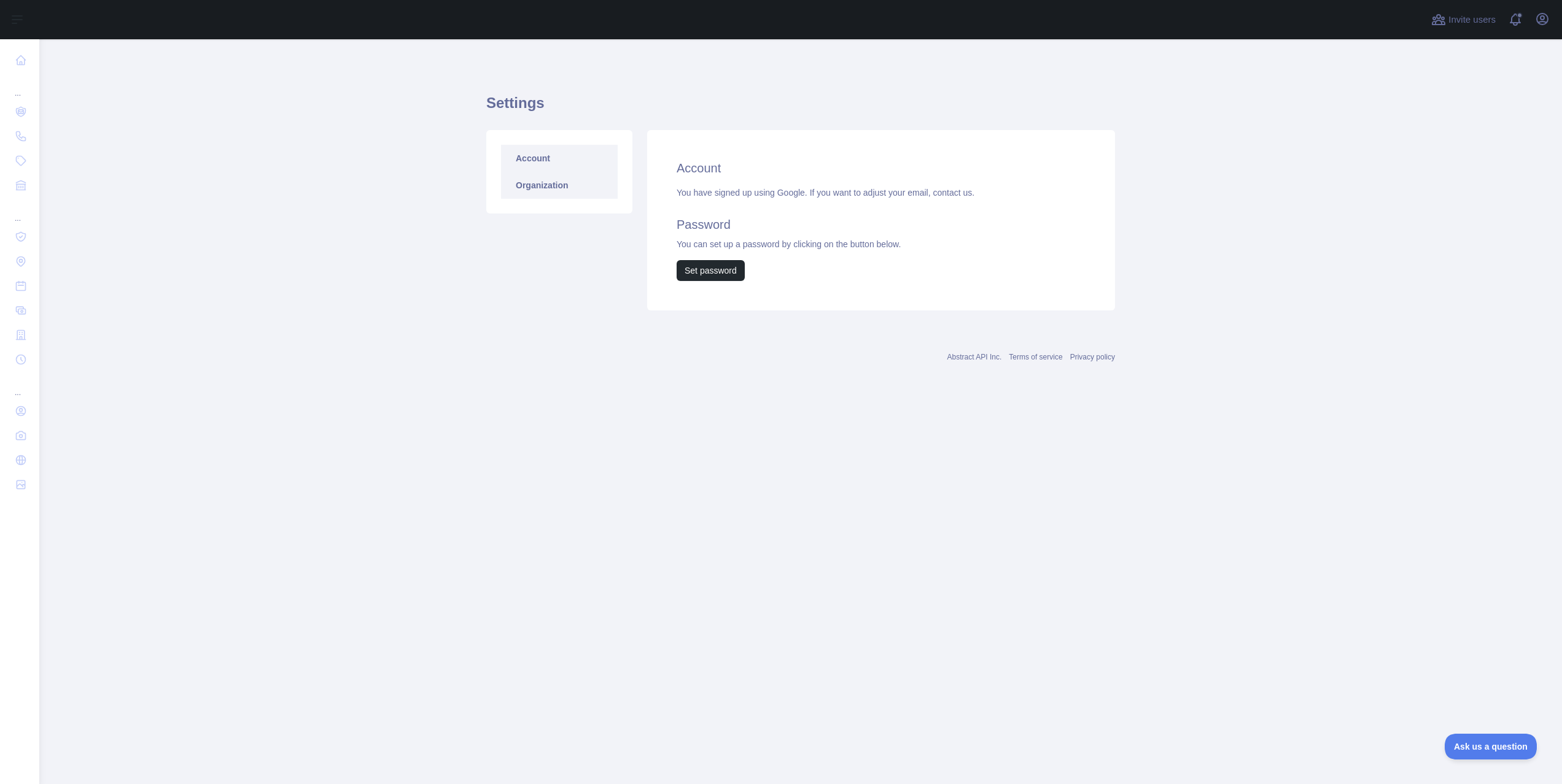
click at [536, 187] on link "Organization" at bounding box center [559, 185] width 116 height 27
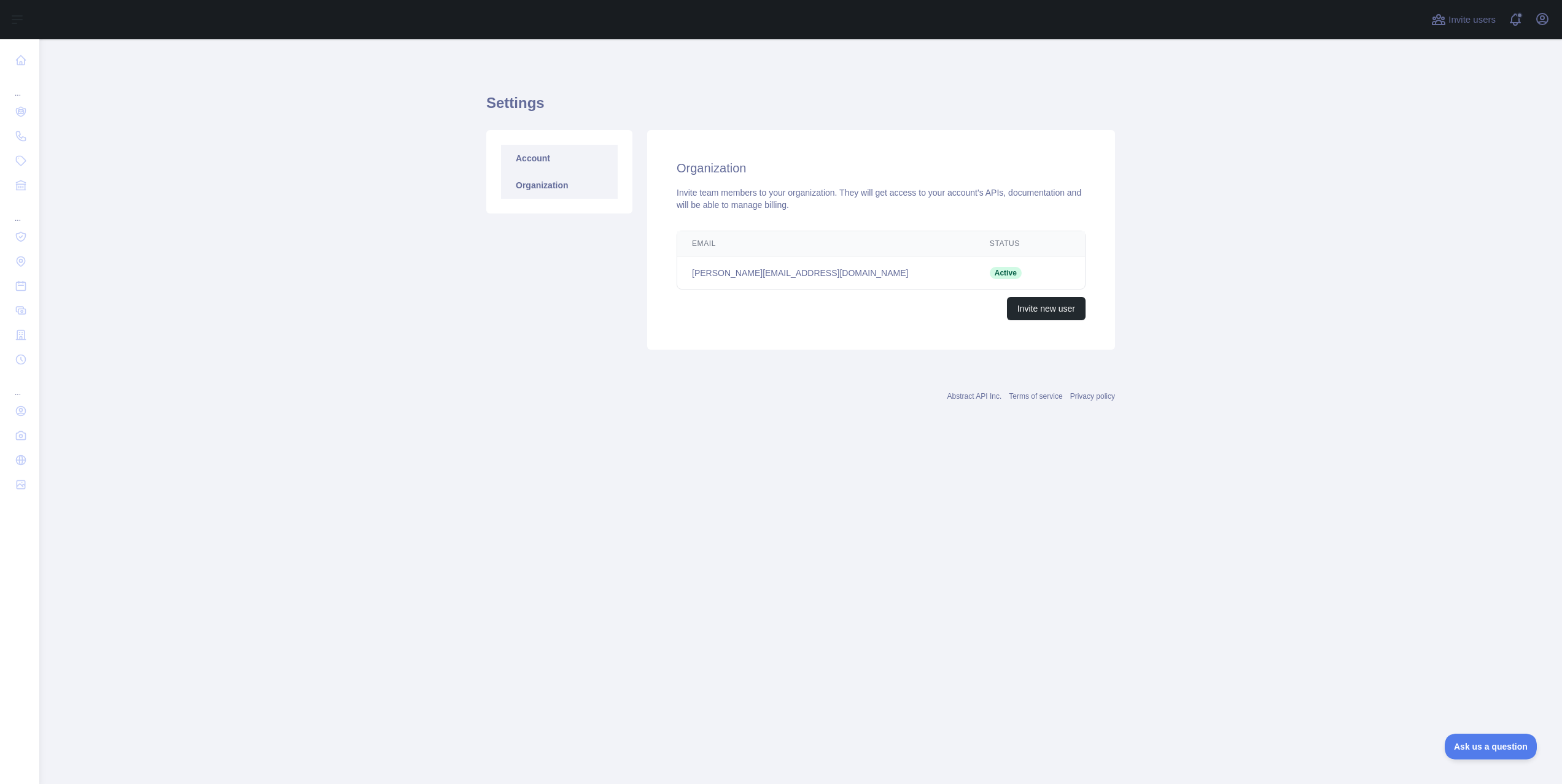
click at [553, 153] on link "Account" at bounding box center [559, 158] width 116 height 27
